Goal: Transaction & Acquisition: Obtain resource

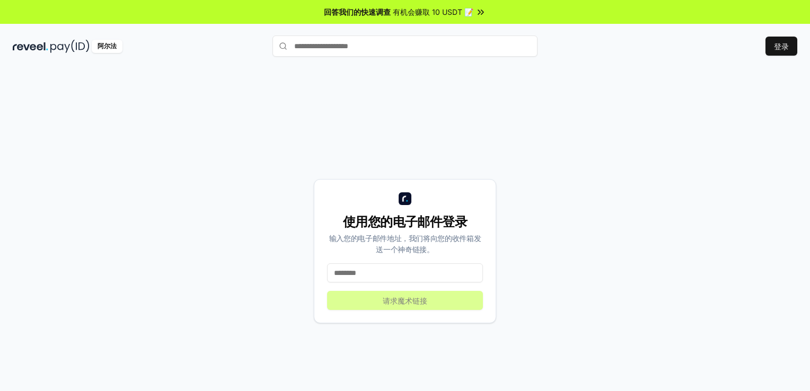
drag, startPoint x: 0, startPoint y: 0, endPoint x: 392, endPoint y: 271, distance: 476.6
click at [392, 271] on input at bounding box center [405, 272] width 156 height 19
type input "**********"
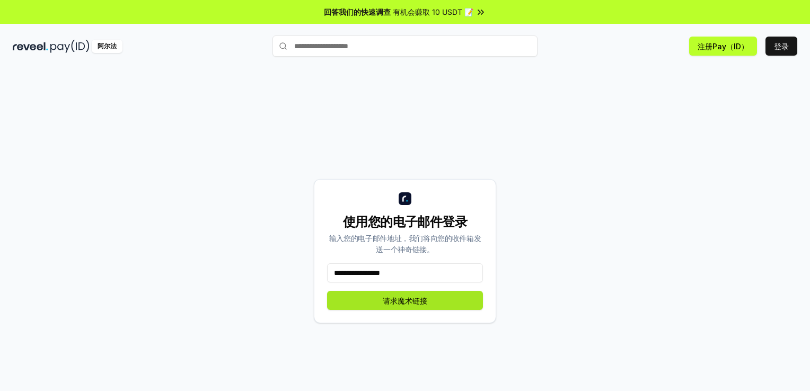
click at [379, 306] on button "请求魔术链接" at bounding box center [405, 300] width 156 height 19
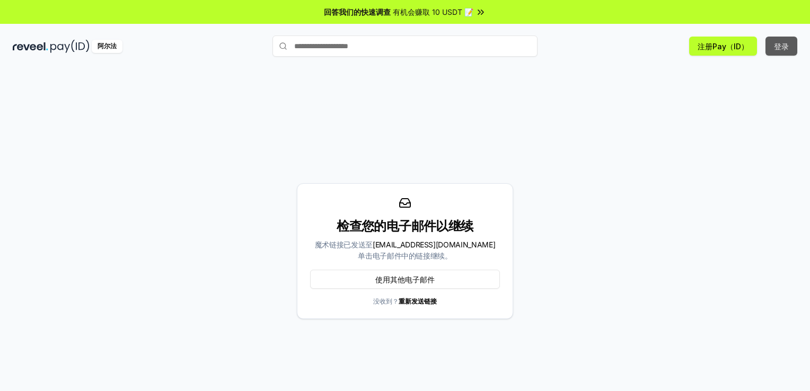
click at [782, 39] on button "登录" at bounding box center [781, 46] width 32 height 19
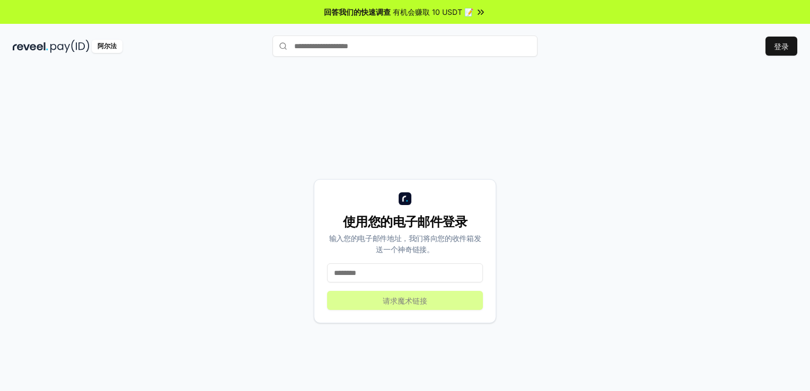
click at [365, 272] on input at bounding box center [405, 272] width 156 height 19
type input "**********"
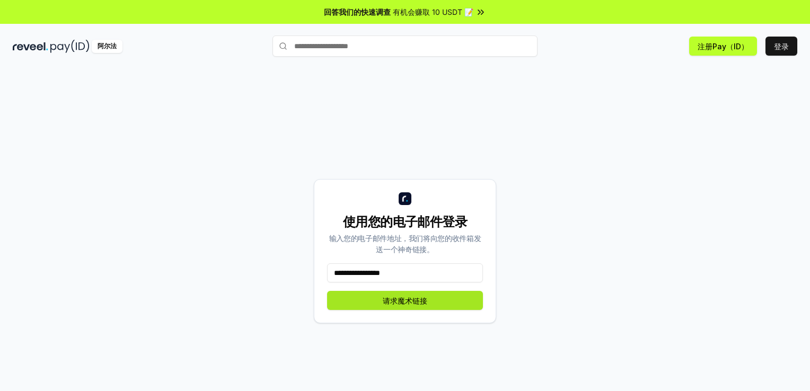
click at [374, 303] on button "请求魔术链接" at bounding box center [405, 300] width 156 height 19
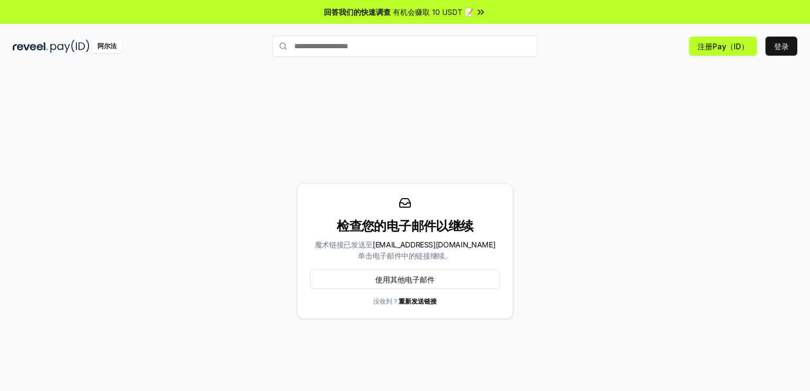
click at [419, 298] on link "重新发送链接" at bounding box center [418, 301] width 38 height 8
click at [451, 11] on span "有机会赚取 10 USDT 📝" at bounding box center [433, 11] width 81 height 11
click at [99, 43] on div "阿尔法" at bounding box center [107, 46] width 31 height 13
click at [721, 47] on button "注册Pay（ID）" at bounding box center [723, 46] width 68 height 19
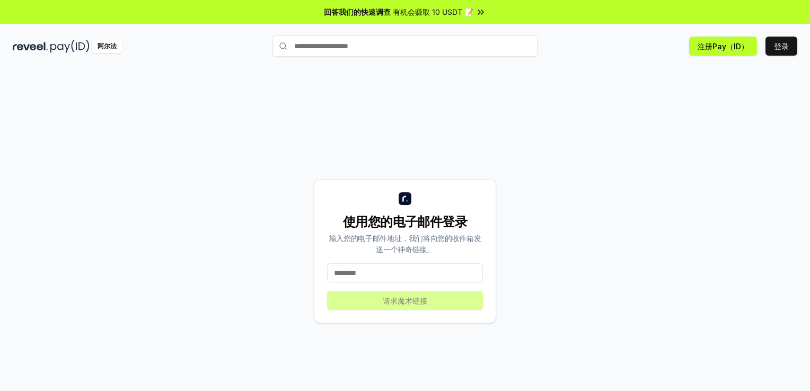
click at [371, 152] on div "使用您的电子邮件登录 输入您的电子邮件地址，我们将向您的收件箱发送一个神奇链接。 请求魔术链接" at bounding box center [405, 251] width 784 height 340
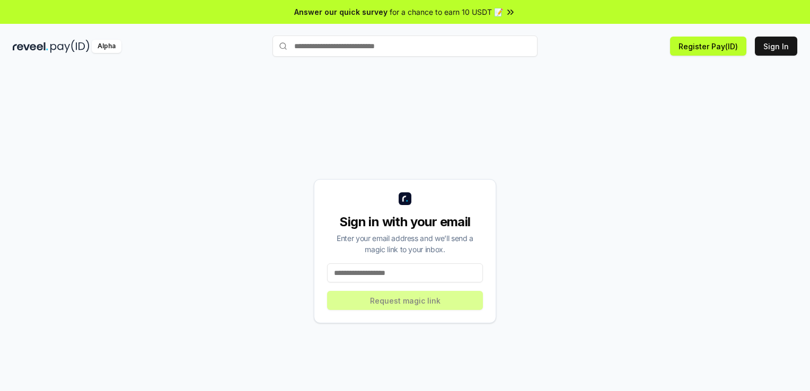
click at [704, 116] on div "Sign in with your email Enter your email address and we’ll send a magic link to…" at bounding box center [405, 251] width 784 height 340
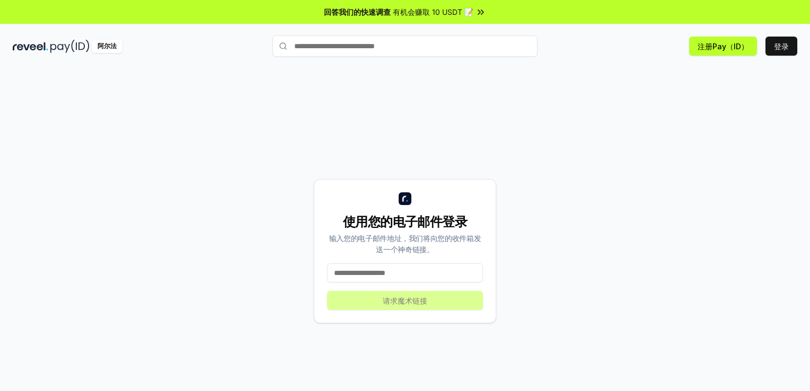
click at [467, 31] on div "回答我们的快速调查 有机会赚取 10 USDT 📝 阿尔法 注册Pay（ID） 登录 使用您的电子邮件登录 输入您的电子邮件地址，我们将向您的收件箱发送一个神…" at bounding box center [405, 210] width 810 height 421
click at [452, 39] on input "text" at bounding box center [404, 46] width 265 height 21
